Goal: Task Accomplishment & Management: Use online tool/utility

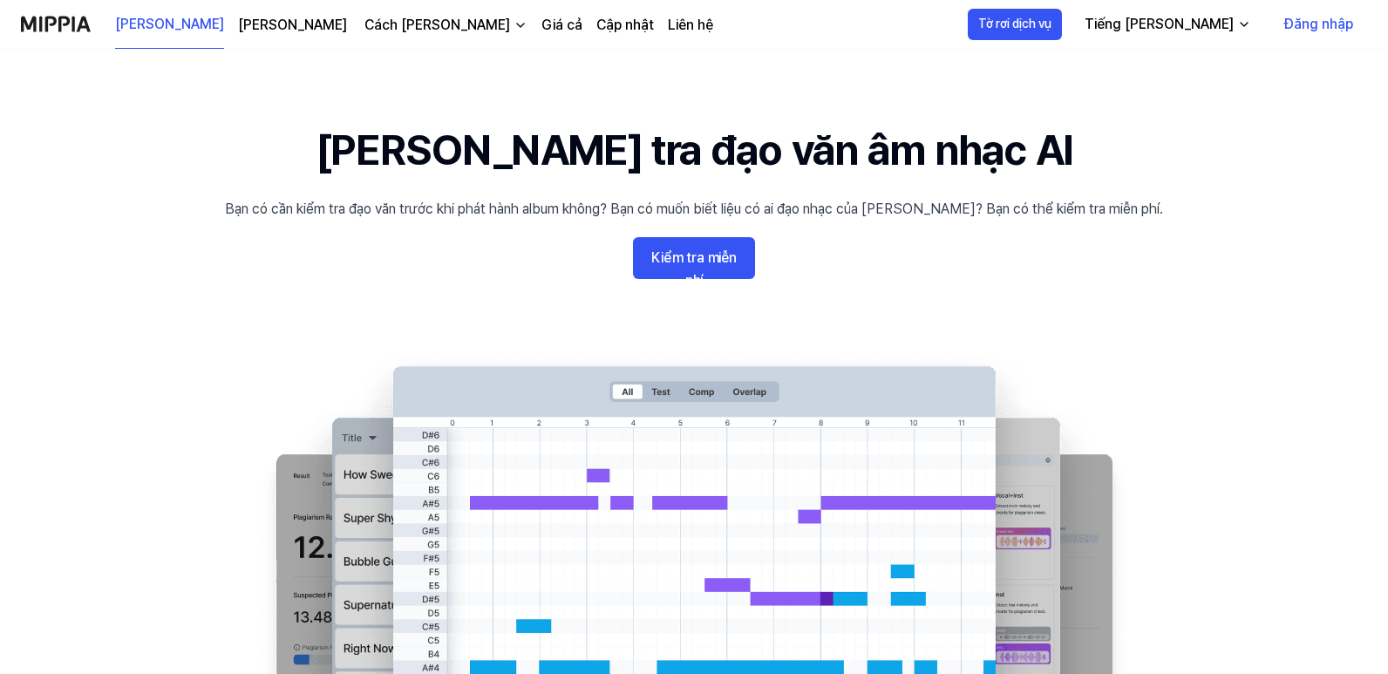
click at [1257, 167] on 배너 "[PERSON_NAME] tra đạo văn âm nhạc AI Bạn có cần kiểm tra đạo văn trước khi phát…" at bounding box center [693, 417] width 1255 height 596
click at [1332, 24] on font "Đăng nhập" at bounding box center [1318, 24] width 69 height 17
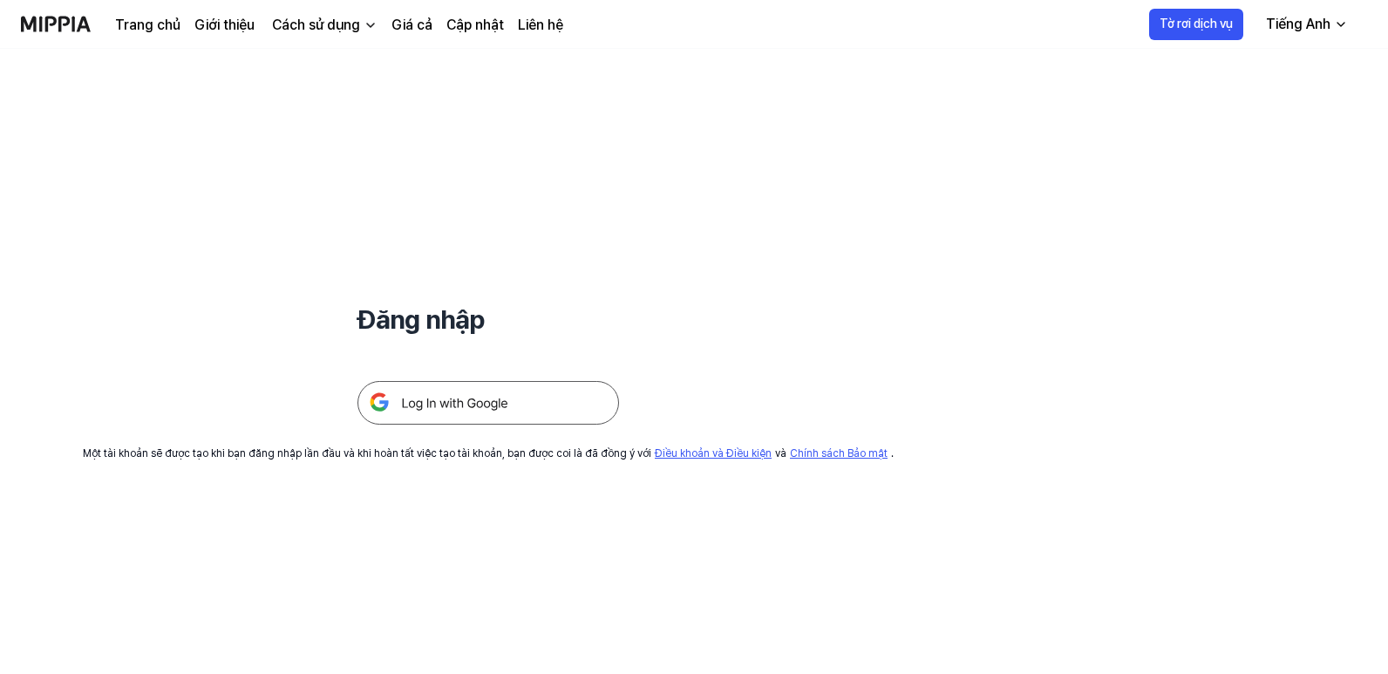
click at [518, 397] on img at bounding box center [487, 403] width 261 height 44
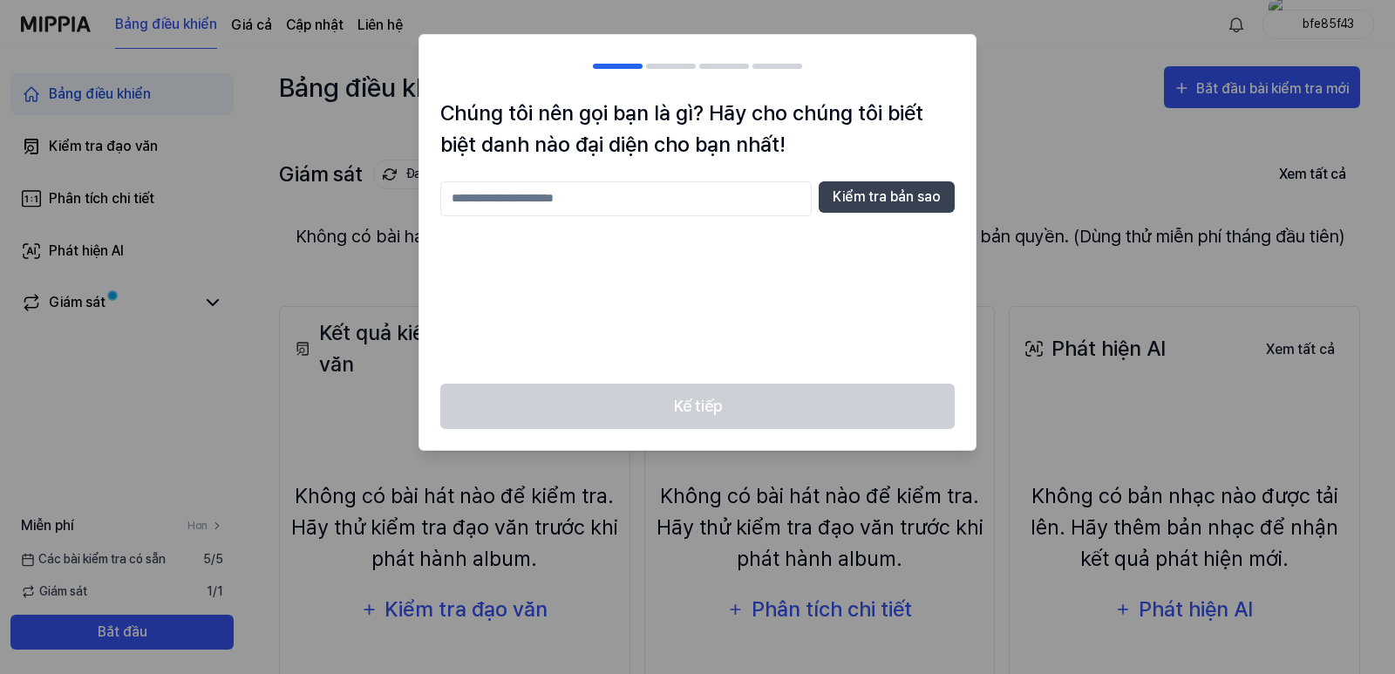
click at [610, 206] on input "text" at bounding box center [625, 198] width 371 height 35
type input "********"
click at [896, 208] on button "Kiểm tra bản sao" at bounding box center [886, 196] width 136 height 31
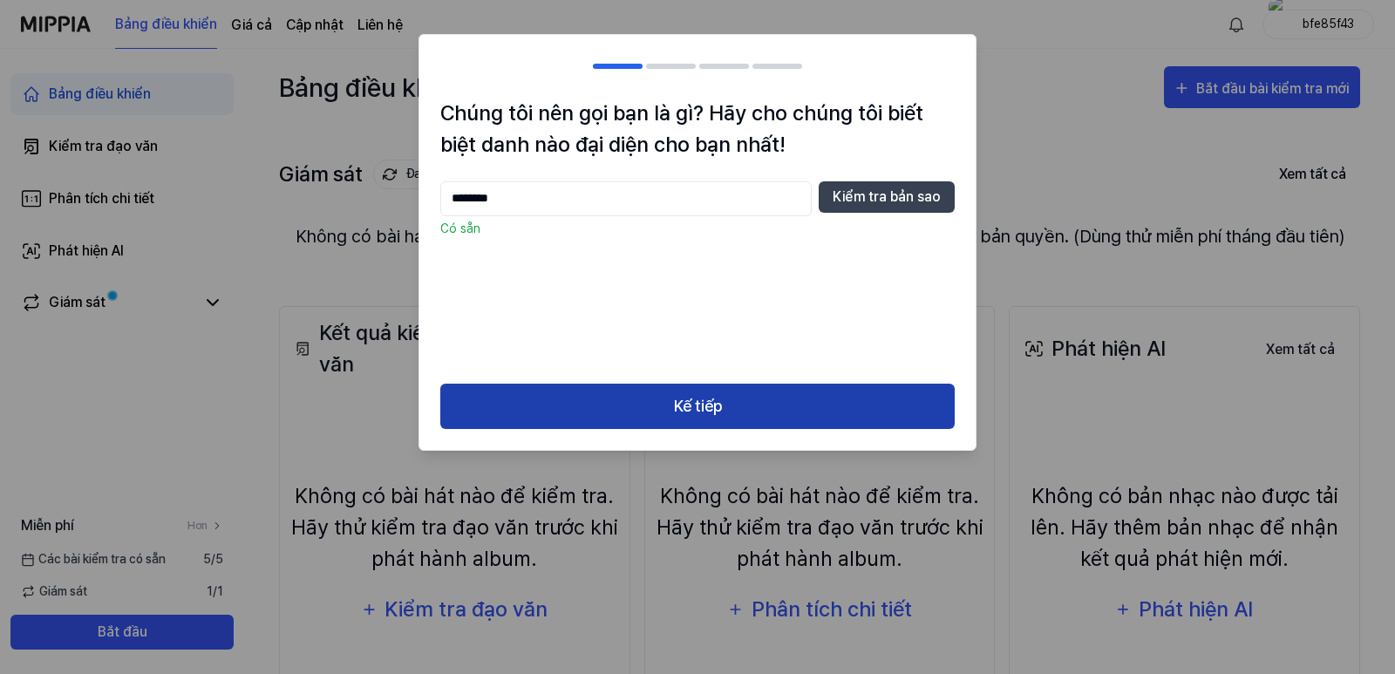
click at [704, 412] on font "Kế tiếp" at bounding box center [698, 406] width 48 height 18
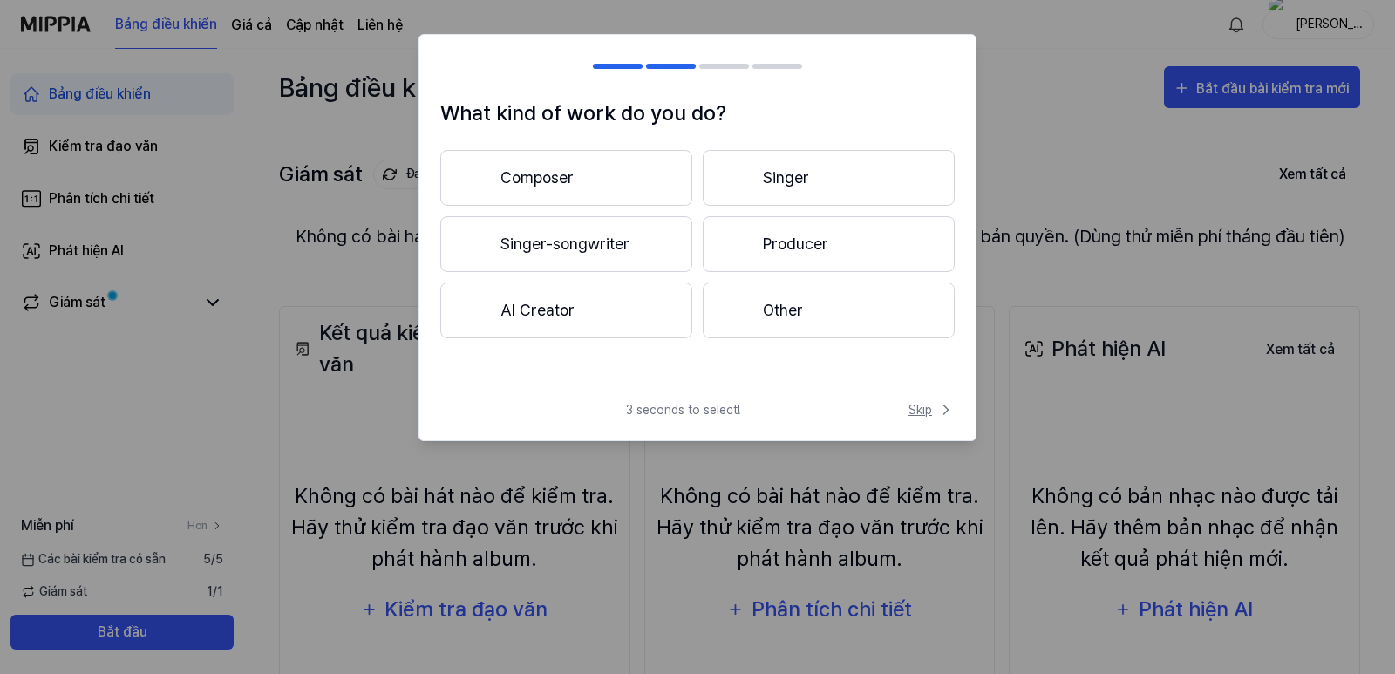
click at [925, 407] on span "Skip" at bounding box center [931, 410] width 46 height 18
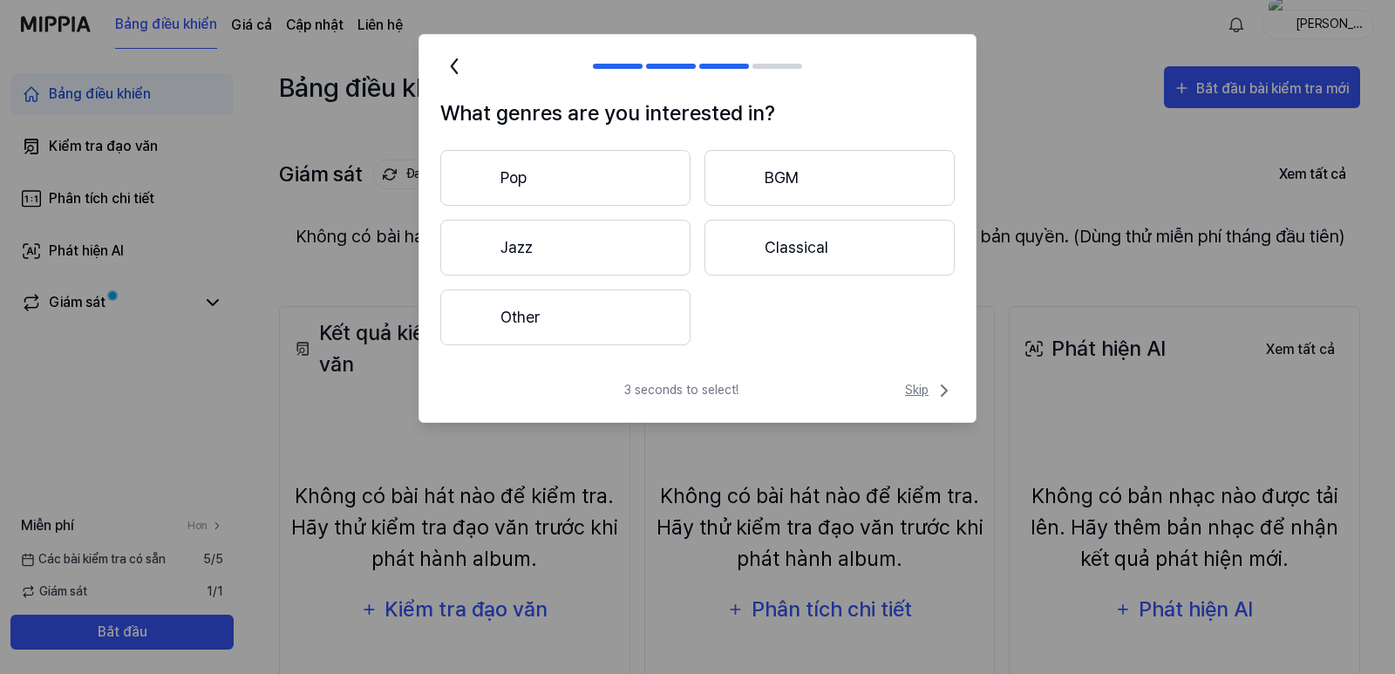
click at [927, 390] on span "Skip" at bounding box center [930, 390] width 50 height 21
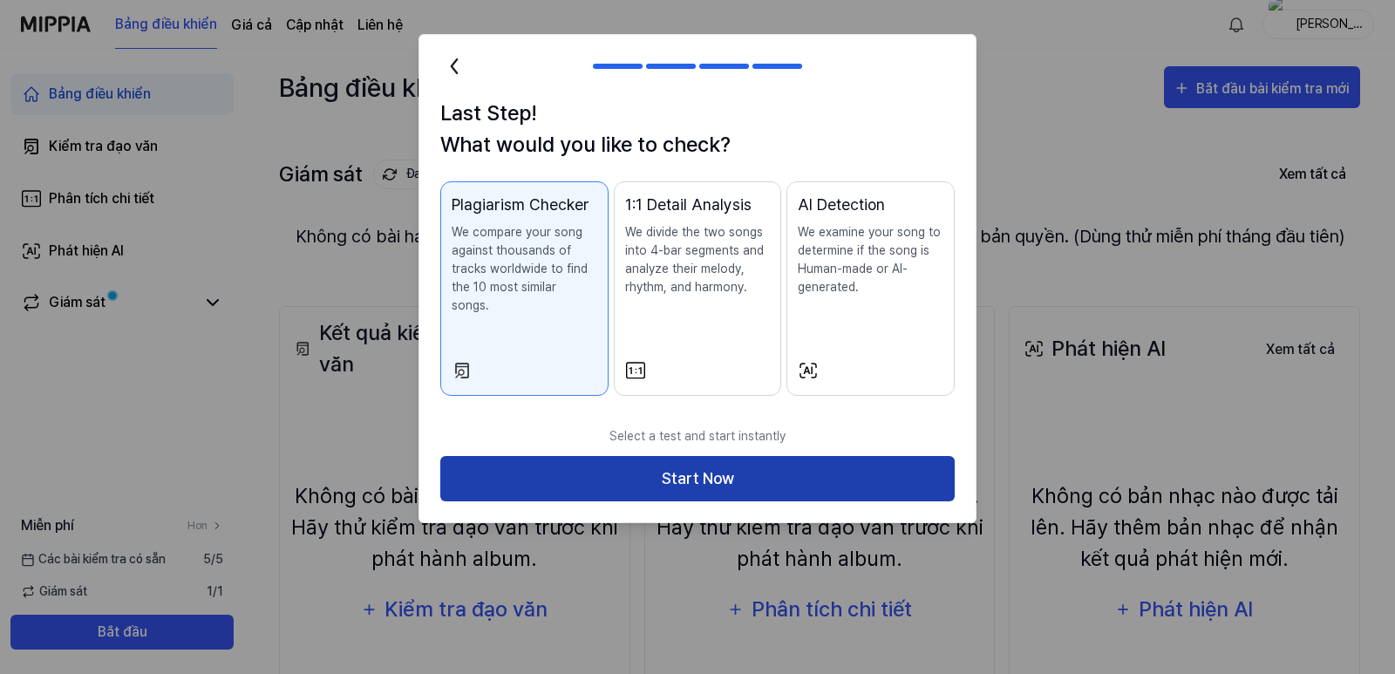
click at [777, 458] on button "Start Now" at bounding box center [697, 479] width 514 height 46
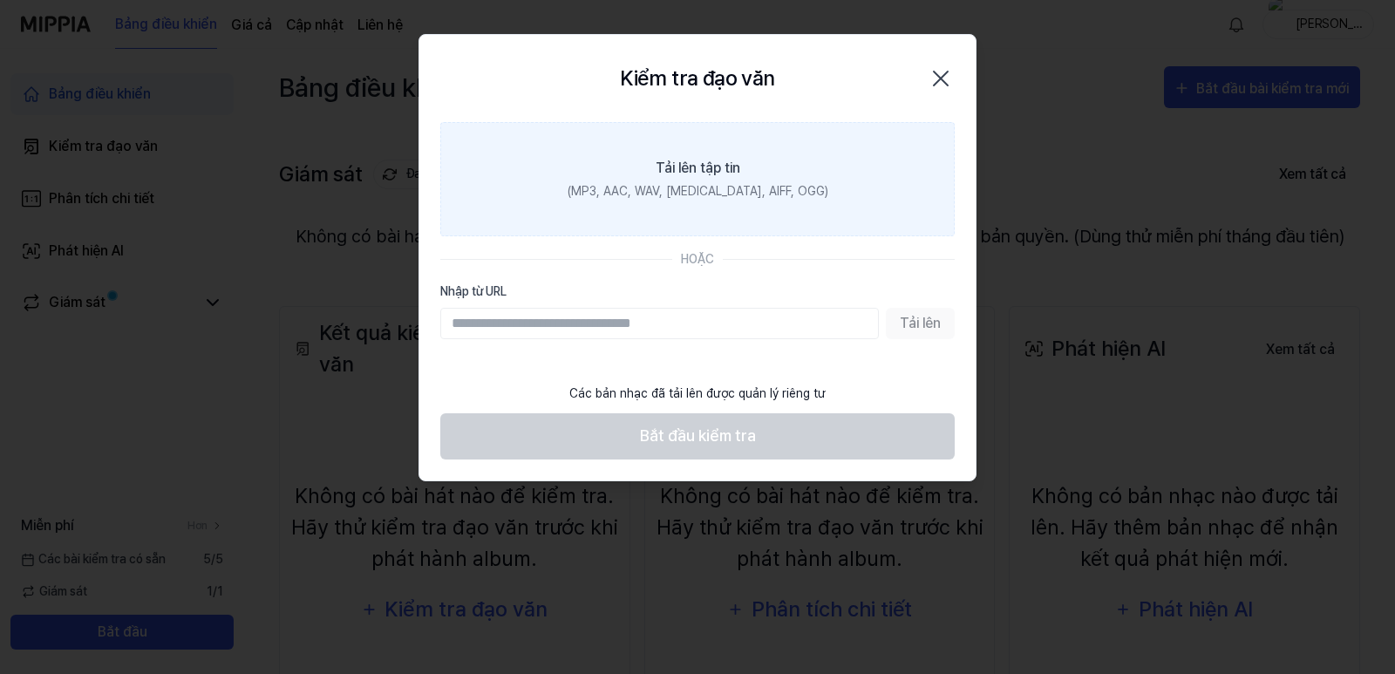
click at [655, 195] on font "(MP3, AAC, WAV, FLAC, AIFF, OGG)" at bounding box center [697, 191] width 261 height 14
click at [0, 0] on input "Tải lên tập tin (MP3, AAC, WAV, FLAC, AIFF, OGG)" at bounding box center [0, 0] width 0 height 0
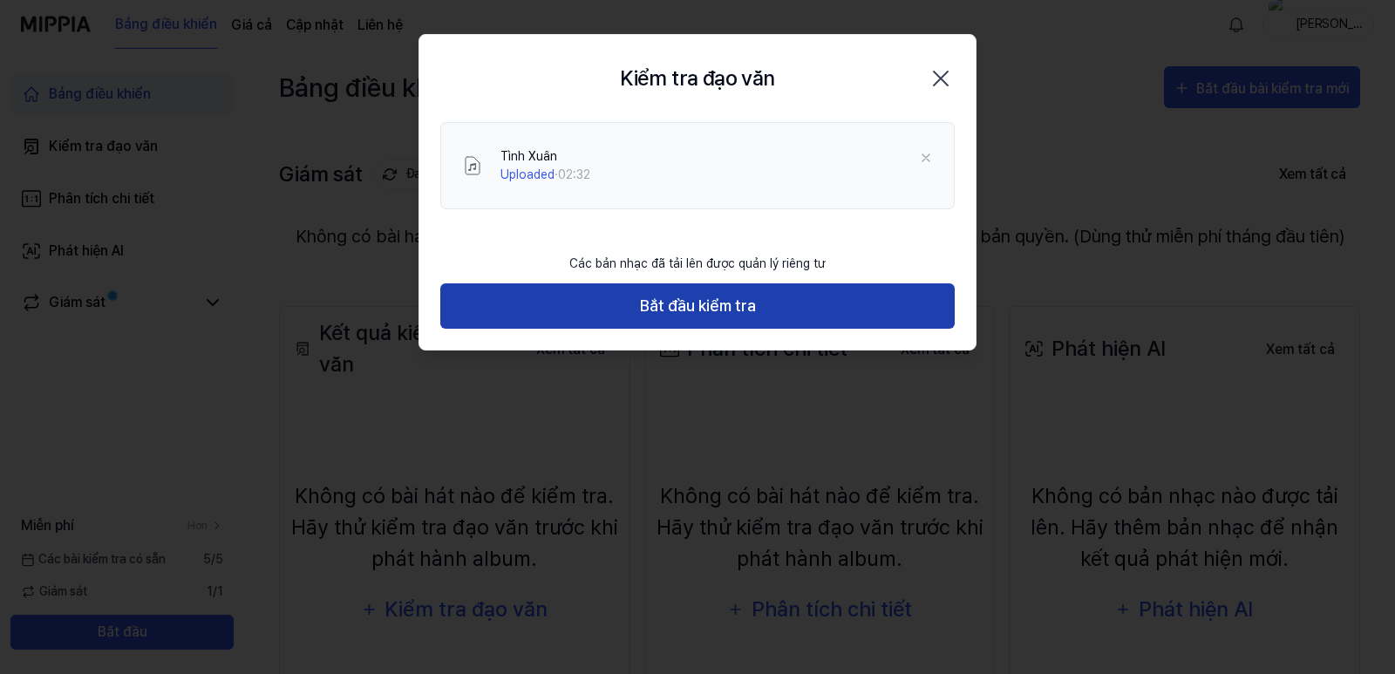
click at [705, 316] on font "Bắt đầu kiểm tra" at bounding box center [698, 306] width 116 height 25
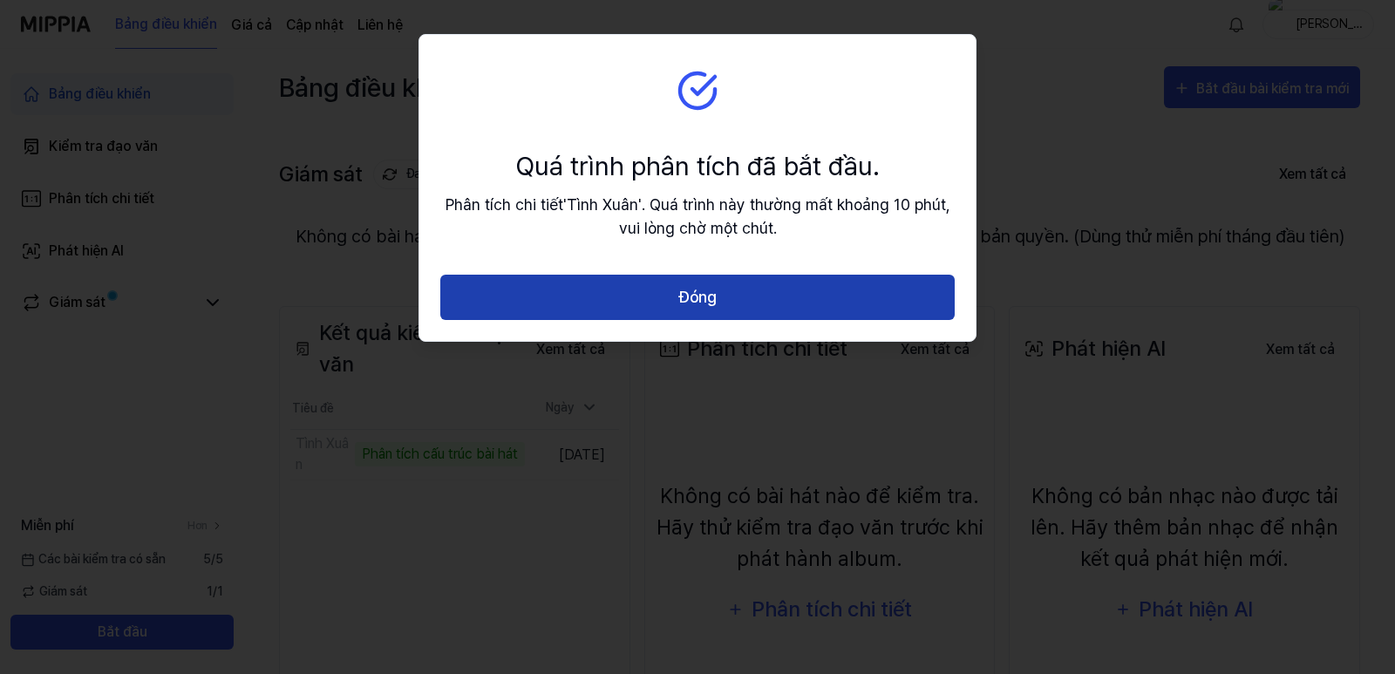
click at [689, 301] on font "Đóng" at bounding box center [697, 297] width 37 height 18
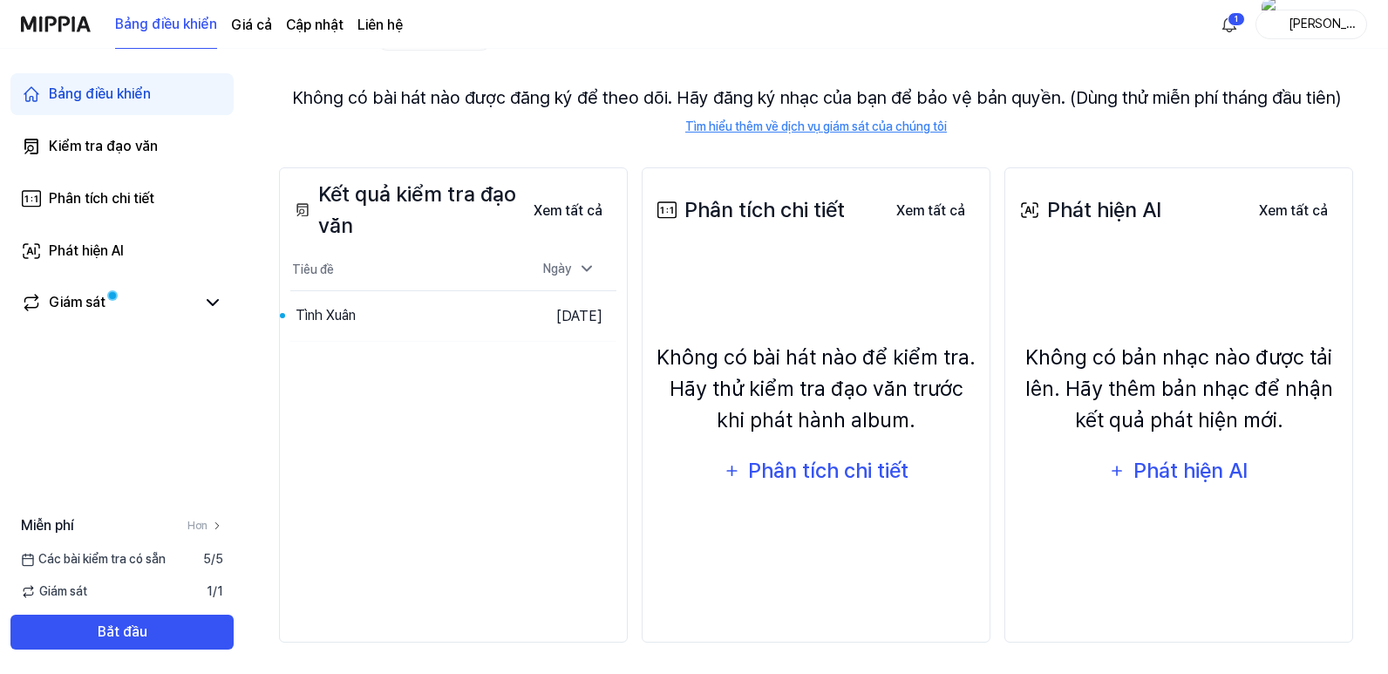
scroll to position [142, 0]
